Goal: Information Seeking & Learning: Learn about a topic

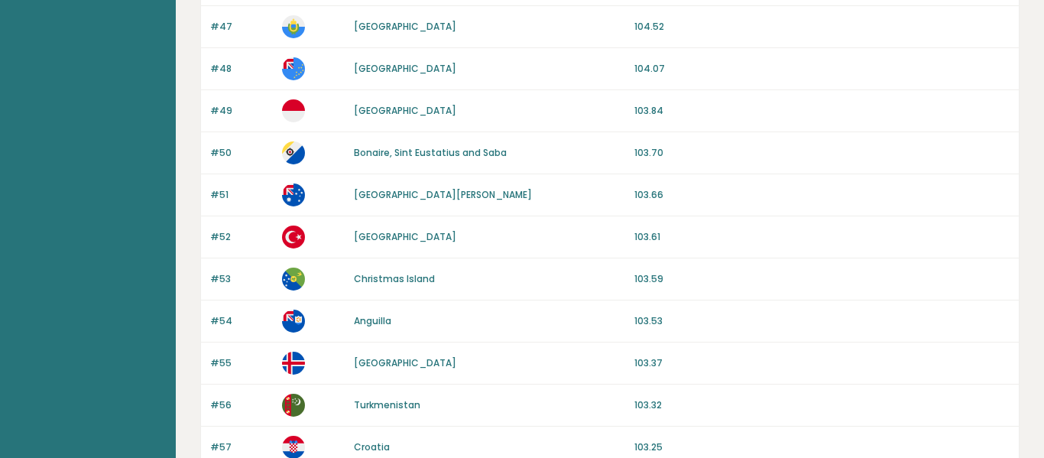
scroll to position [1527, 0]
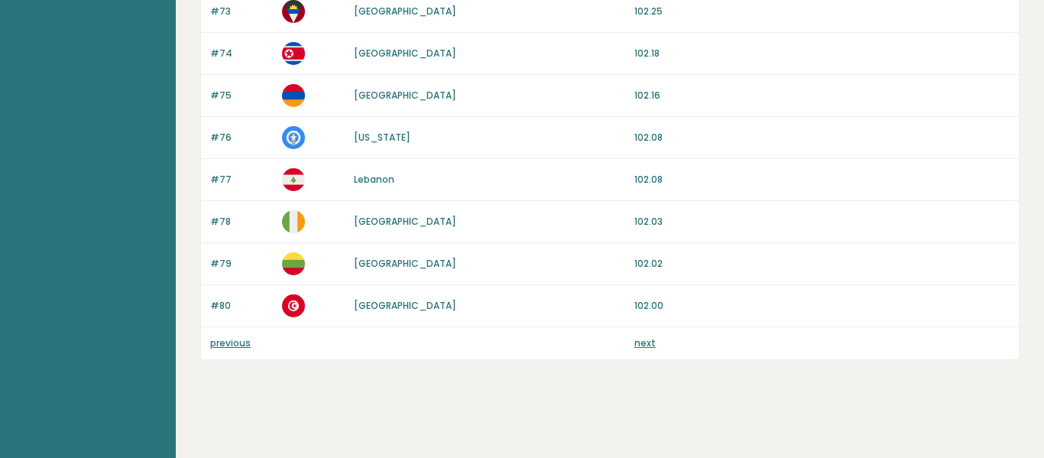
click at [208, 339] on div "previous next" at bounding box center [610, 343] width 818 height 32
click at [214, 344] on link "previous" at bounding box center [230, 342] width 41 height 13
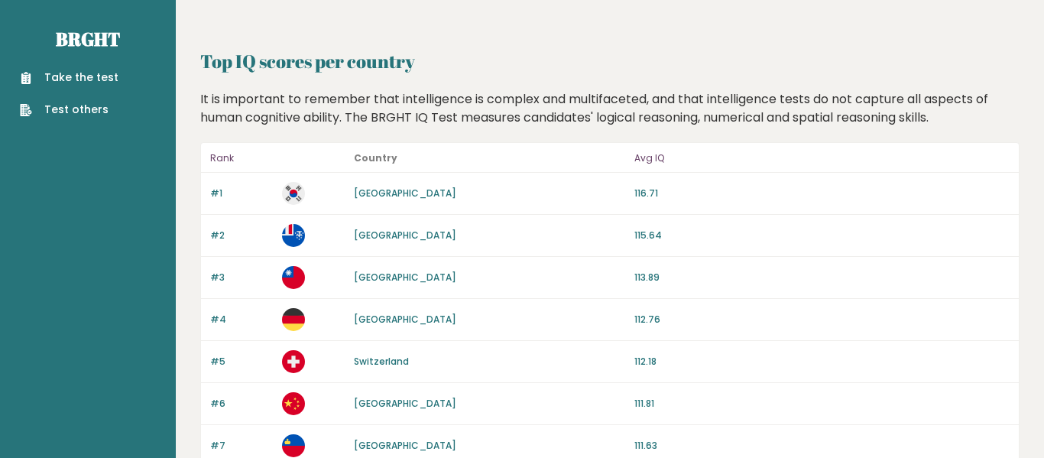
scroll to position [1527, 0]
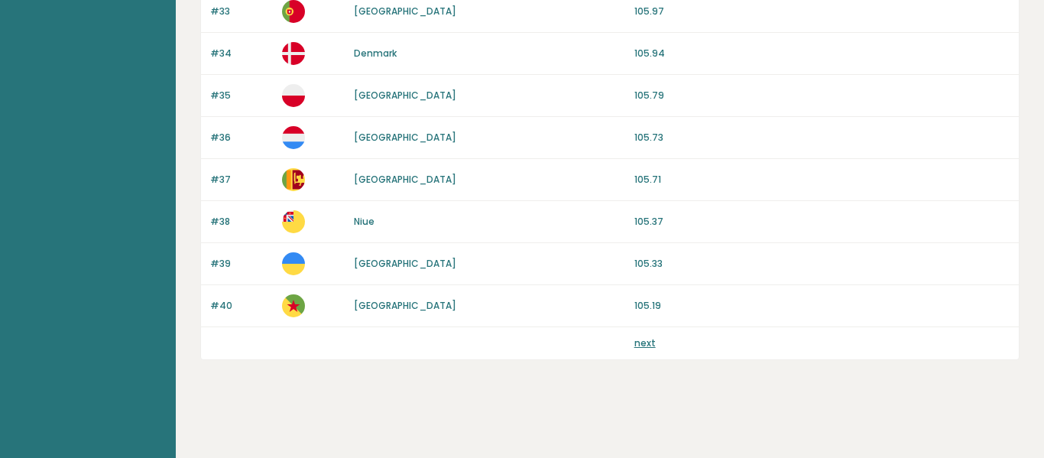
click at [652, 346] on link "next" at bounding box center [644, 342] width 21 height 13
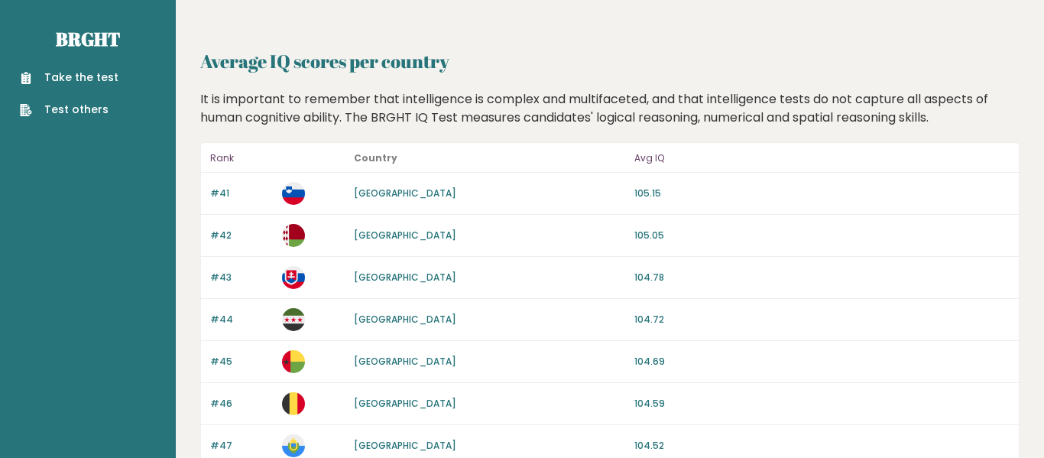
scroll to position [1527, 0]
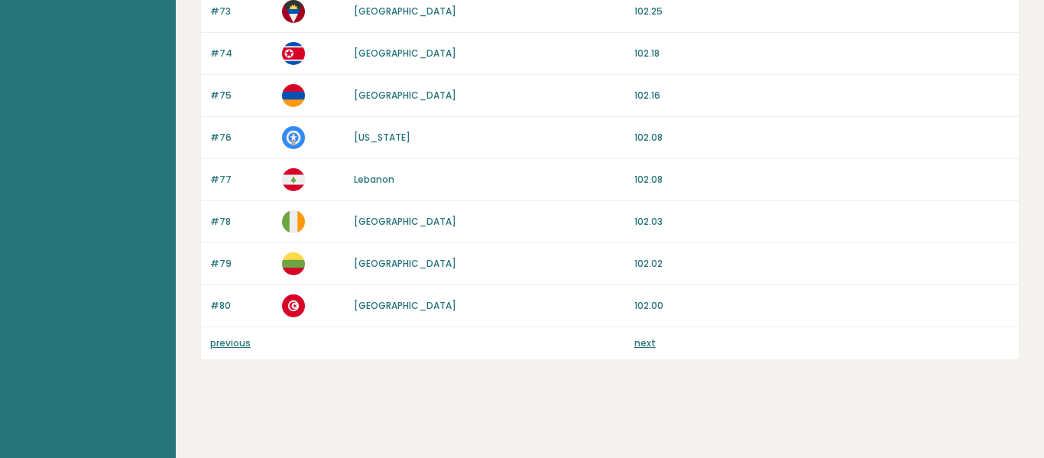
click at [652, 346] on link "next" at bounding box center [644, 342] width 21 height 13
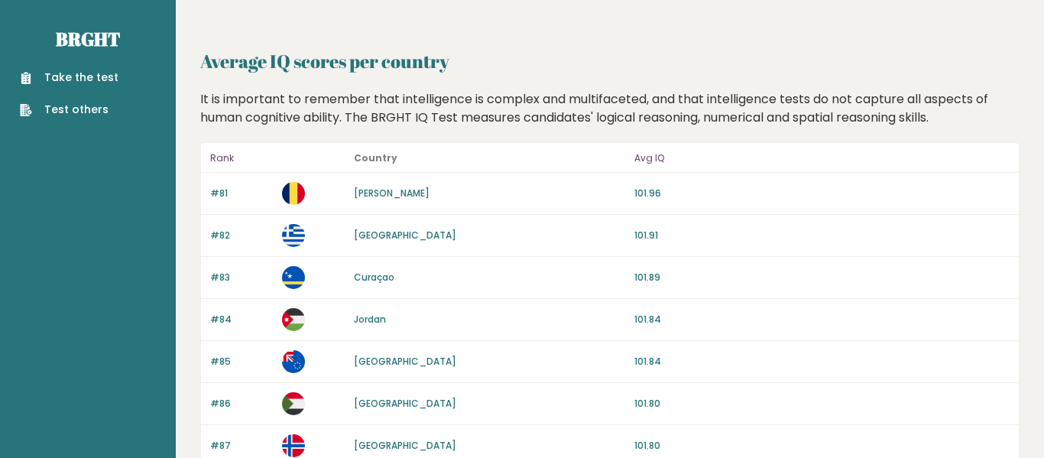
scroll to position [1527, 0]
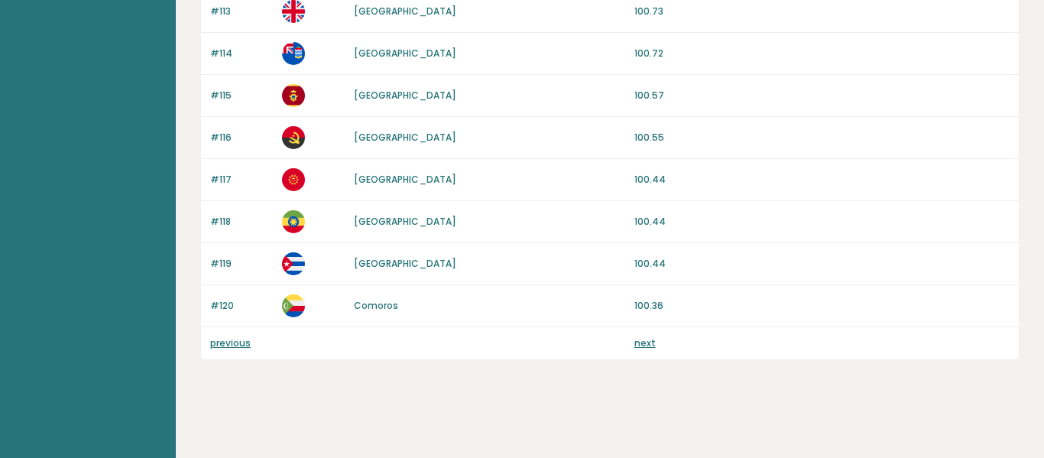
click at [652, 346] on link "next" at bounding box center [644, 342] width 21 height 13
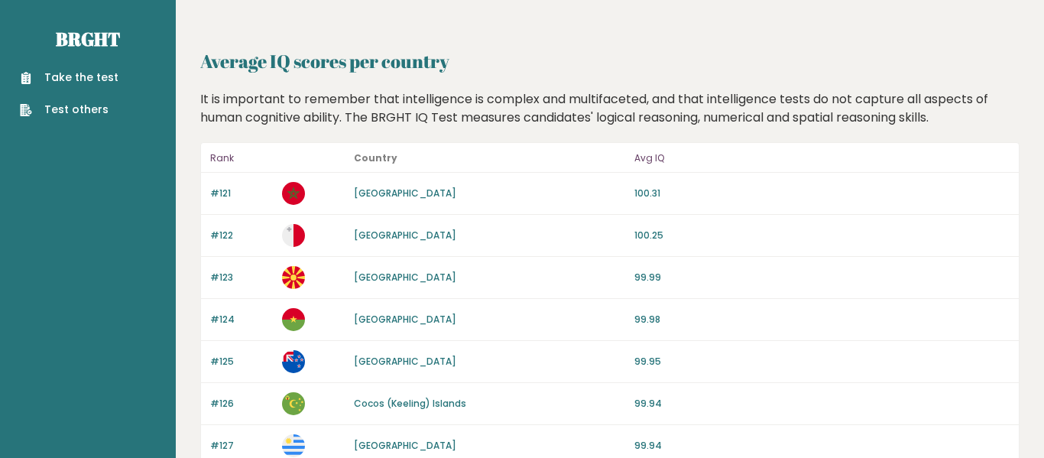
scroll to position [1527, 0]
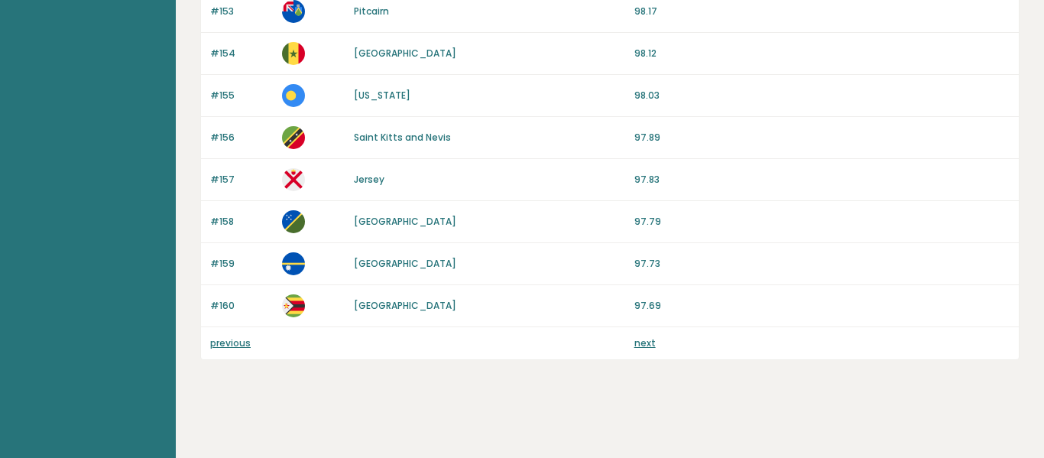
click at [652, 346] on link "next" at bounding box center [644, 342] width 21 height 13
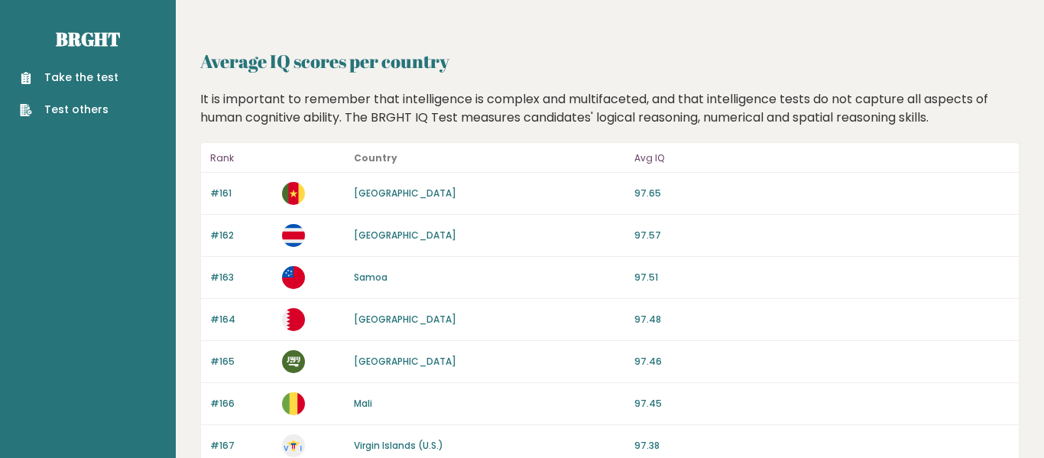
scroll to position [1527, 0]
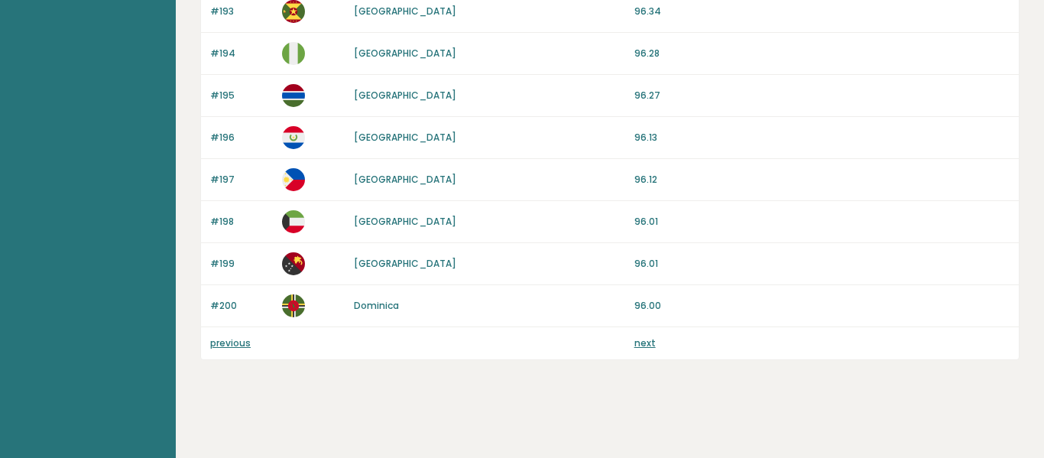
click at [652, 346] on link "next" at bounding box center [644, 342] width 21 height 13
